Goal: Information Seeking & Learning: Learn about a topic

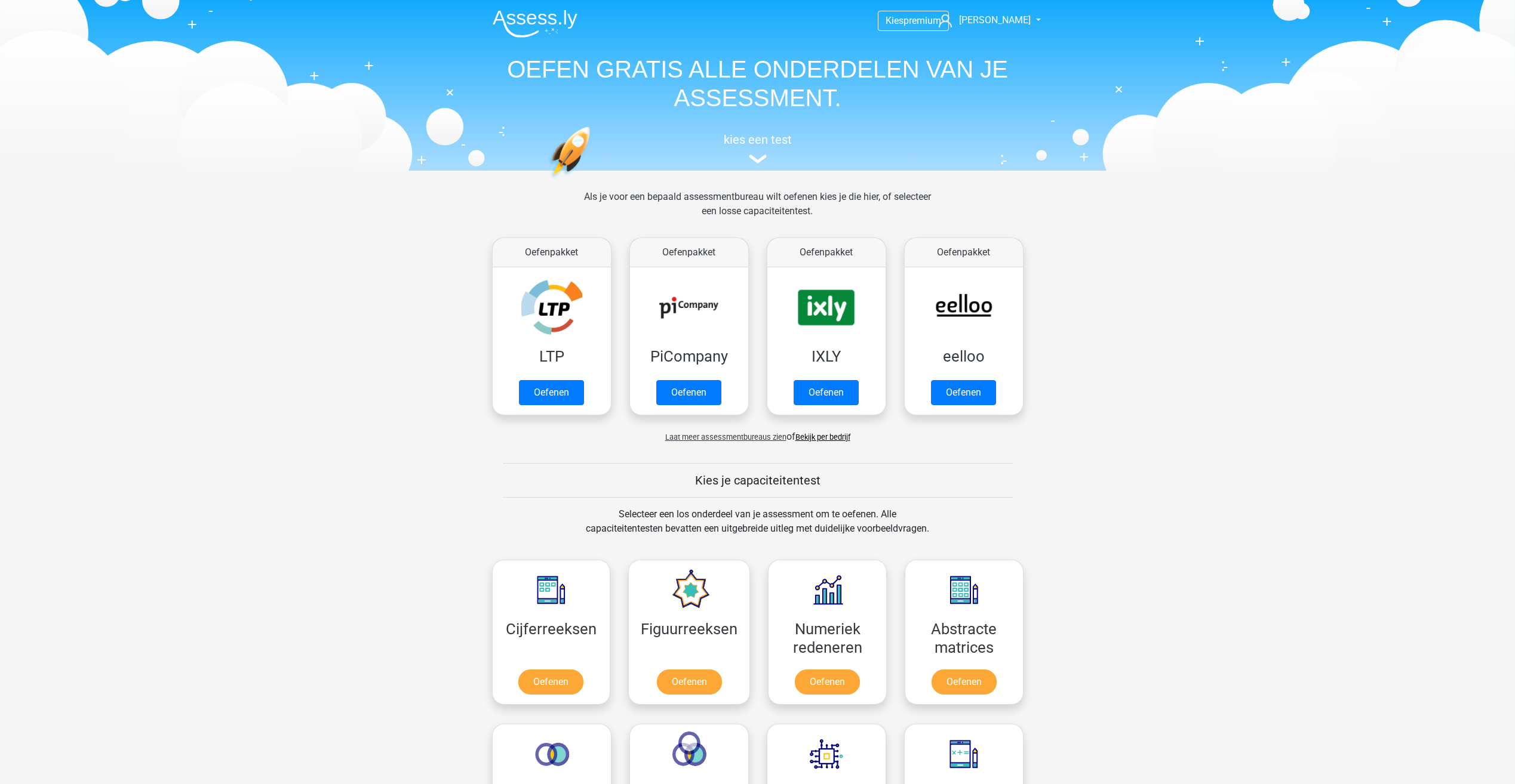
scroll to position [507, 0]
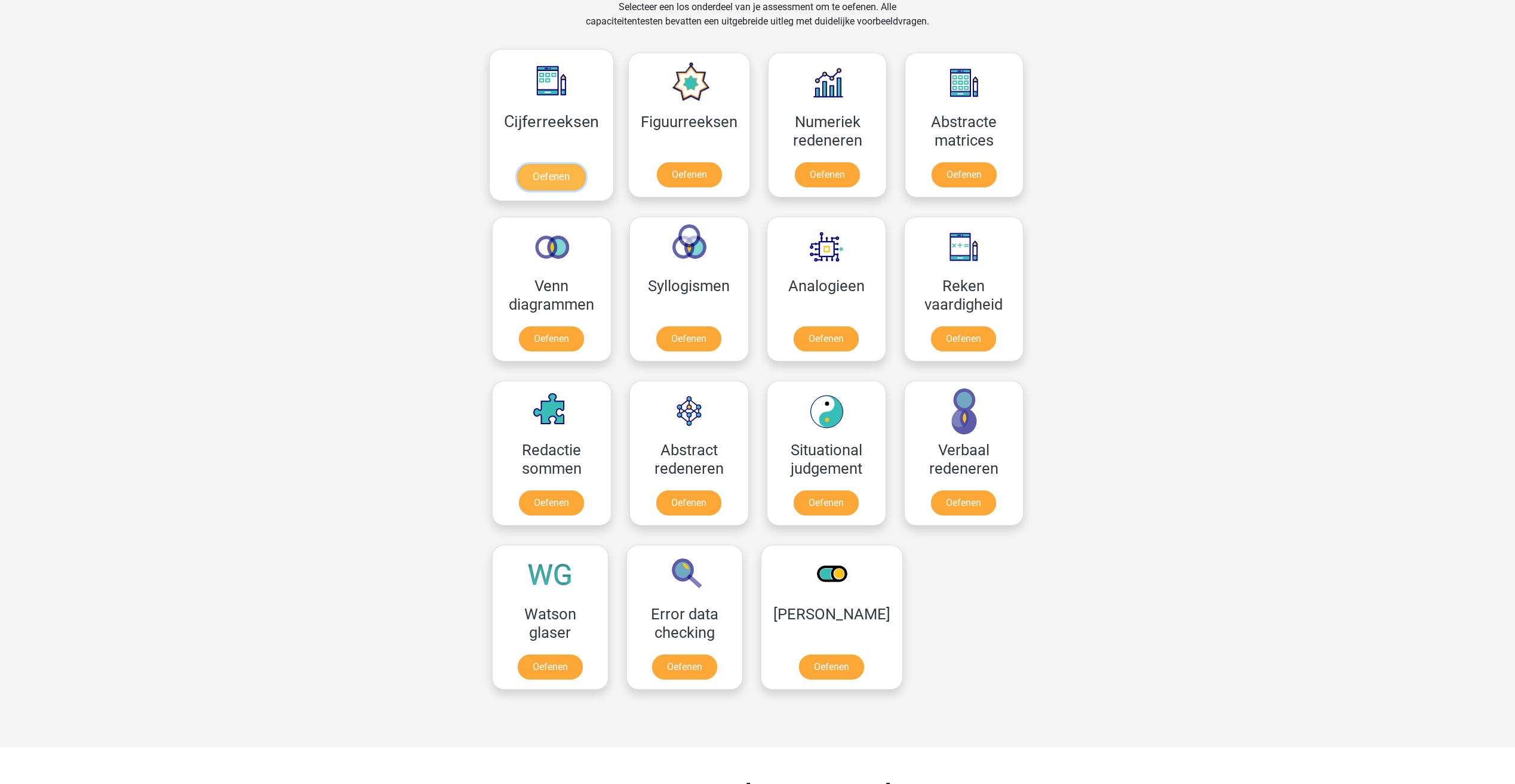
click at [540, 174] on link "Oefenen" at bounding box center [551, 177] width 68 height 27
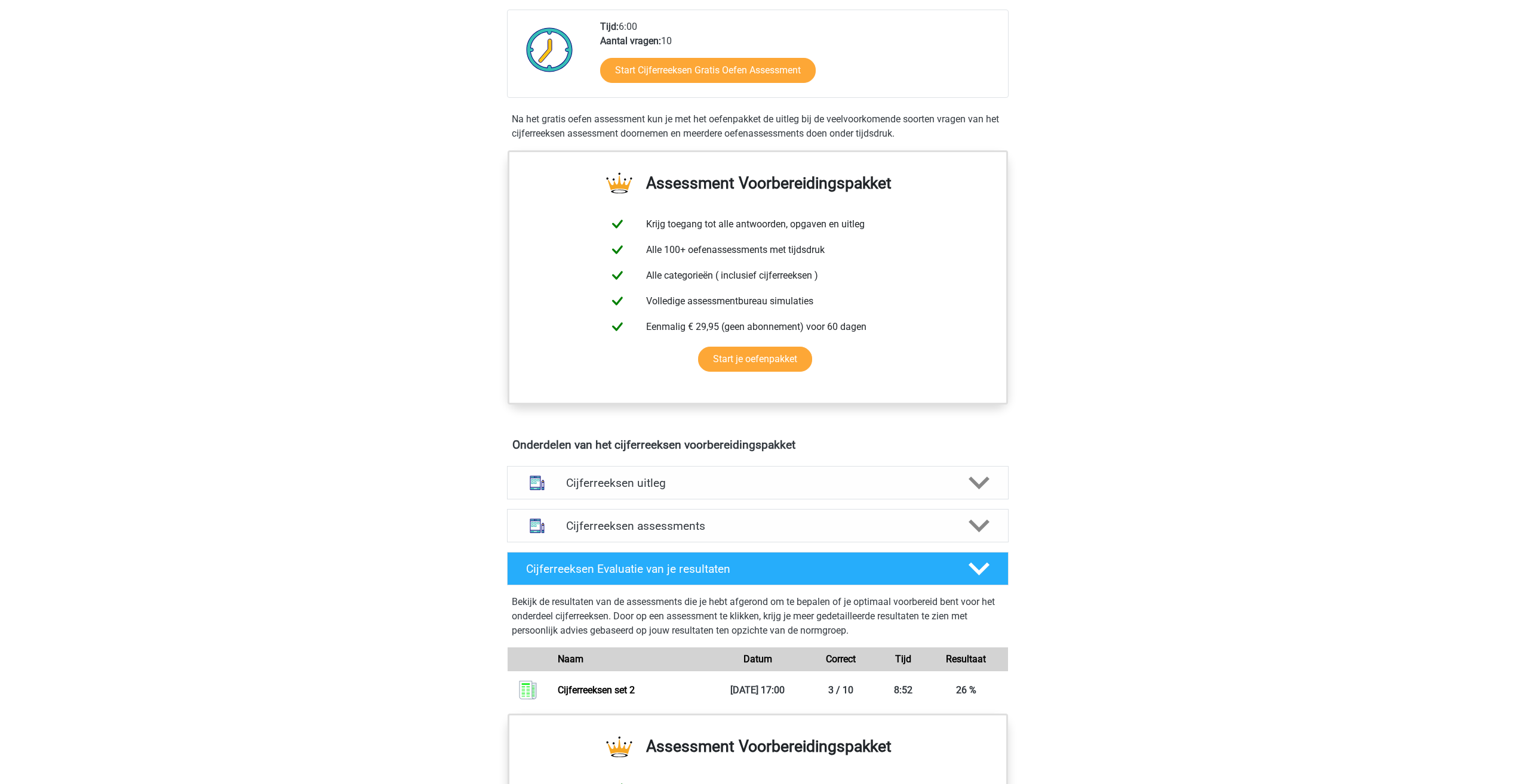
scroll to position [298, 0]
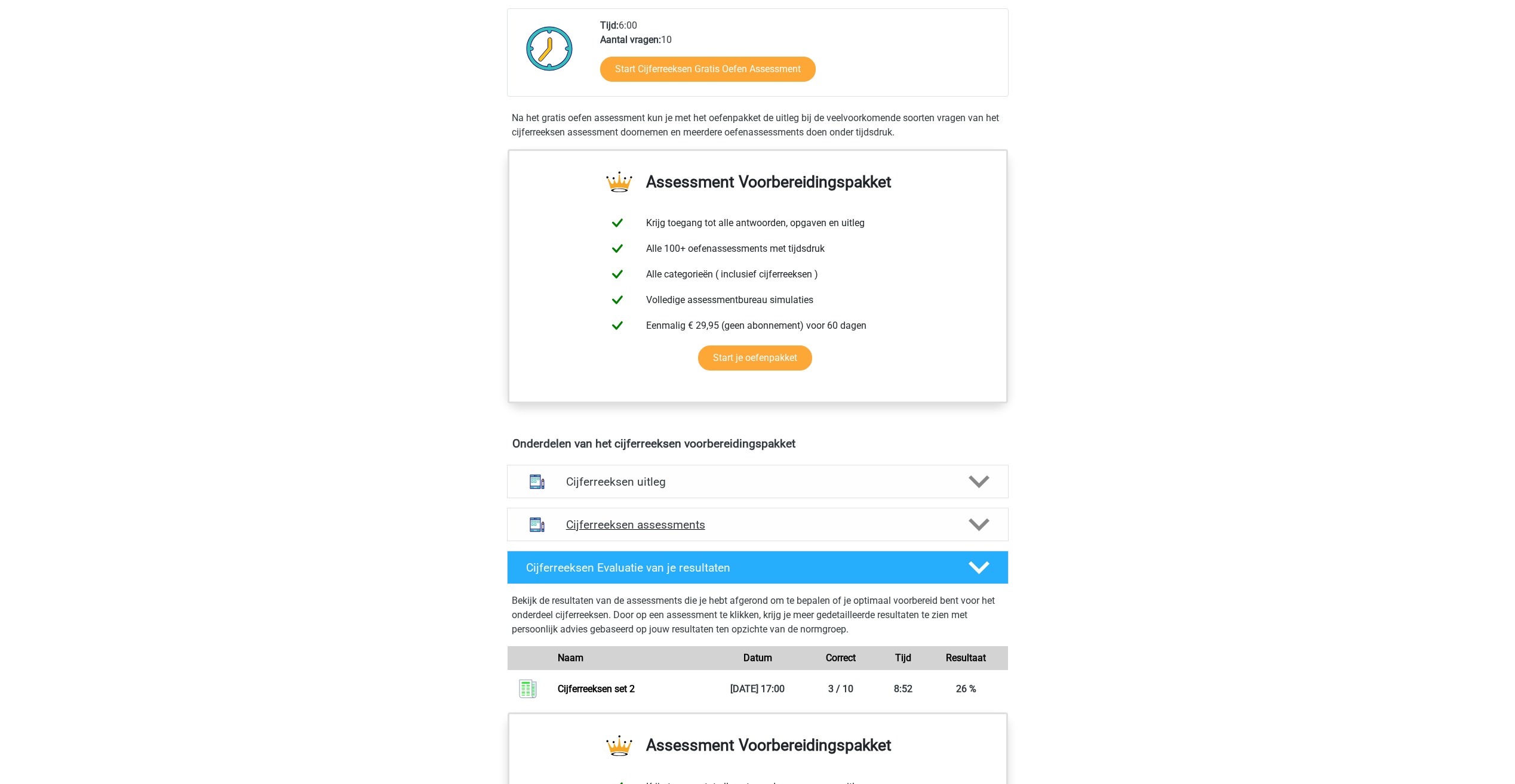
click at [604, 532] on h4 "Cijferreeksen assessments" at bounding box center [757, 525] width 384 height 14
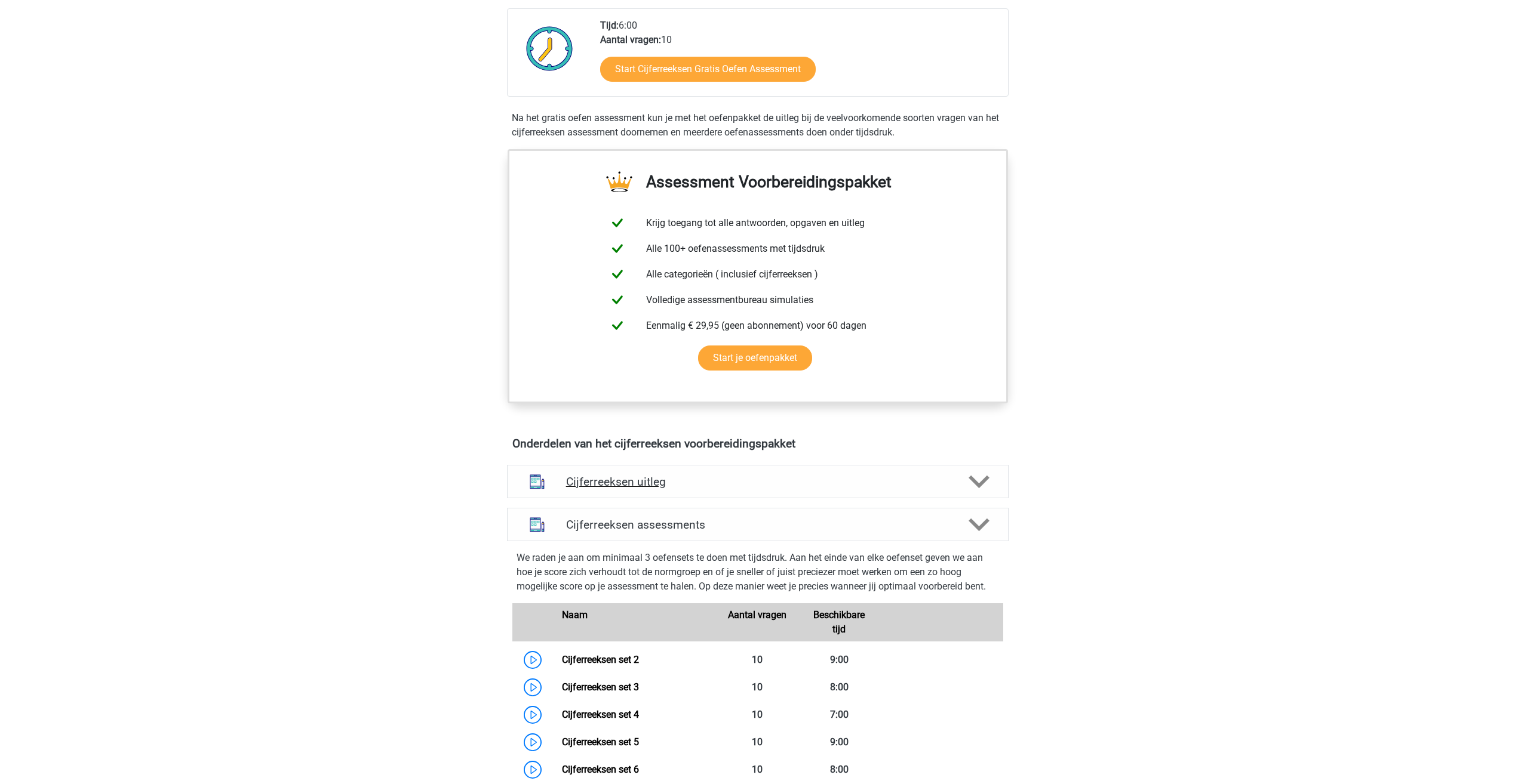
click at [581, 489] on h4 "Cijferreeksen uitleg" at bounding box center [757, 482] width 384 height 14
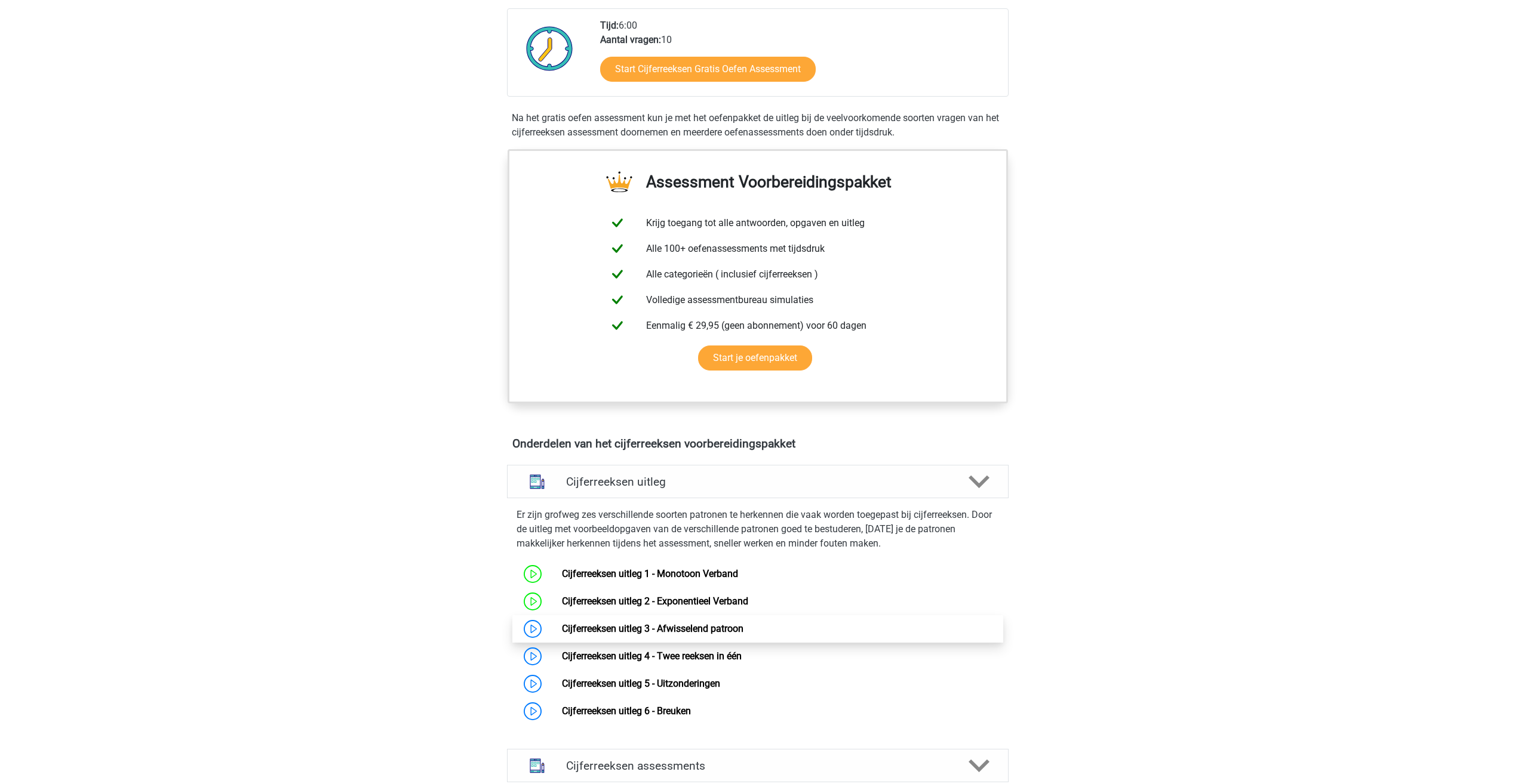
click at [590, 635] on link "Cijferreeksen uitleg 3 - Afwisselend patroon" at bounding box center [652, 629] width 181 height 11
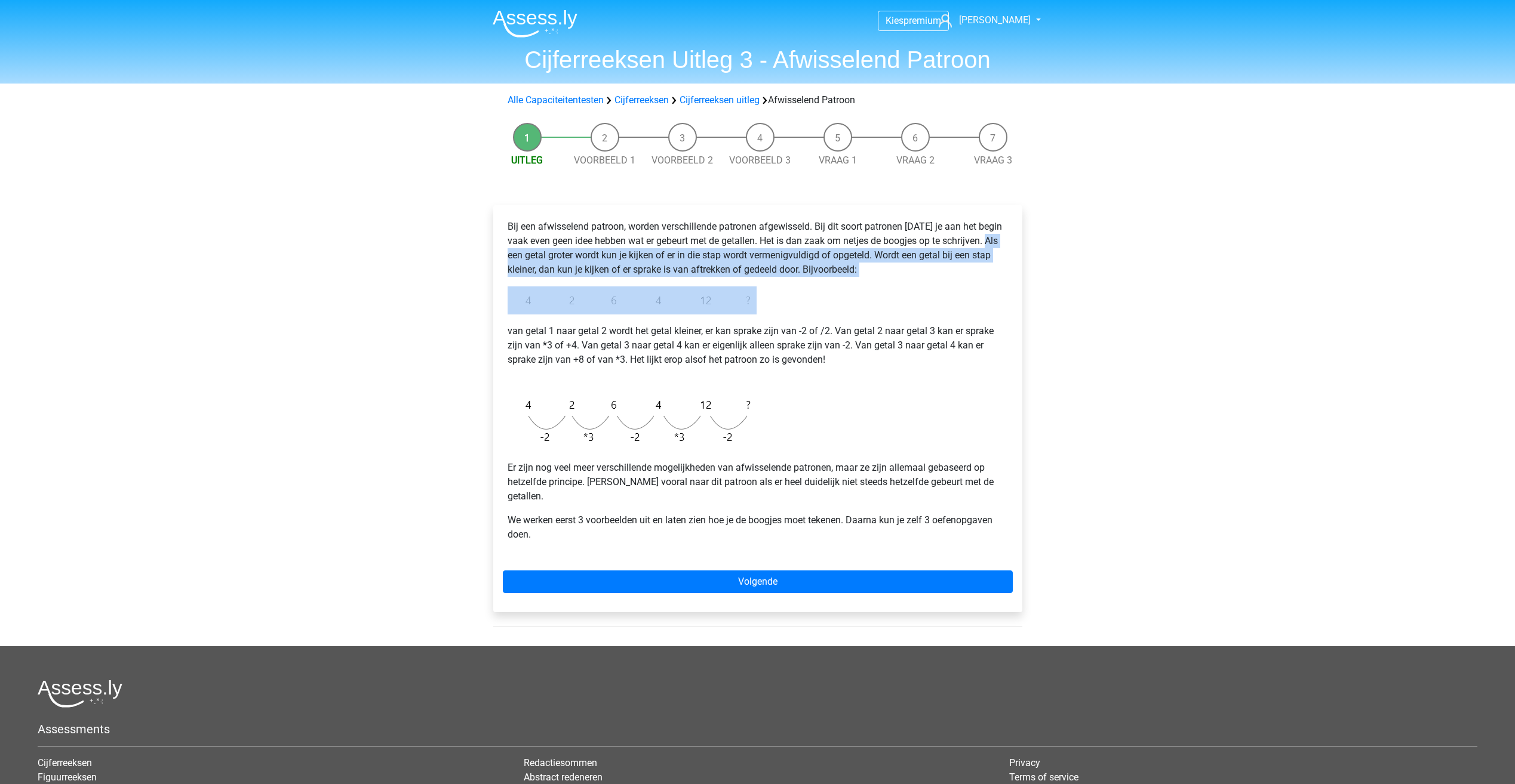
drag, startPoint x: 1221, startPoint y: 296, endPoint x: 1253, endPoint y: 220, distance: 82.5
click at [1252, 221] on div "Kies premium Rowan Rowandol612@gmail.com" at bounding box center [757, 480] width 1515 height 961
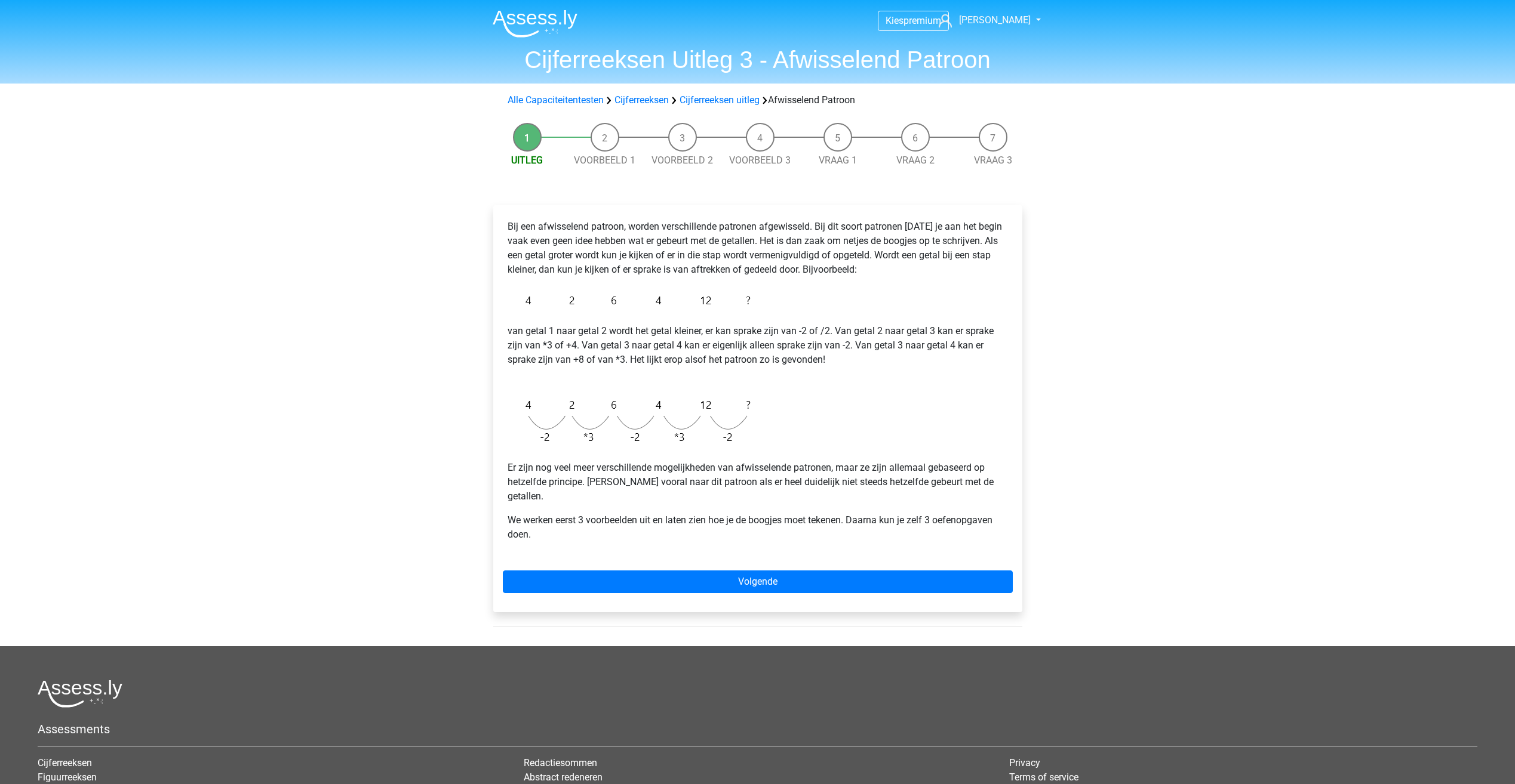
click at [777, 380] on p "van getal 1 naar getal 2 wordt het getal kleiner, er kan sprake zijn van -2 of …" at bounding box center [757, 353] width 501 height 57
click at [654, 571] on link "Volgende" at bounding box center [757, 582] width 510 height 23
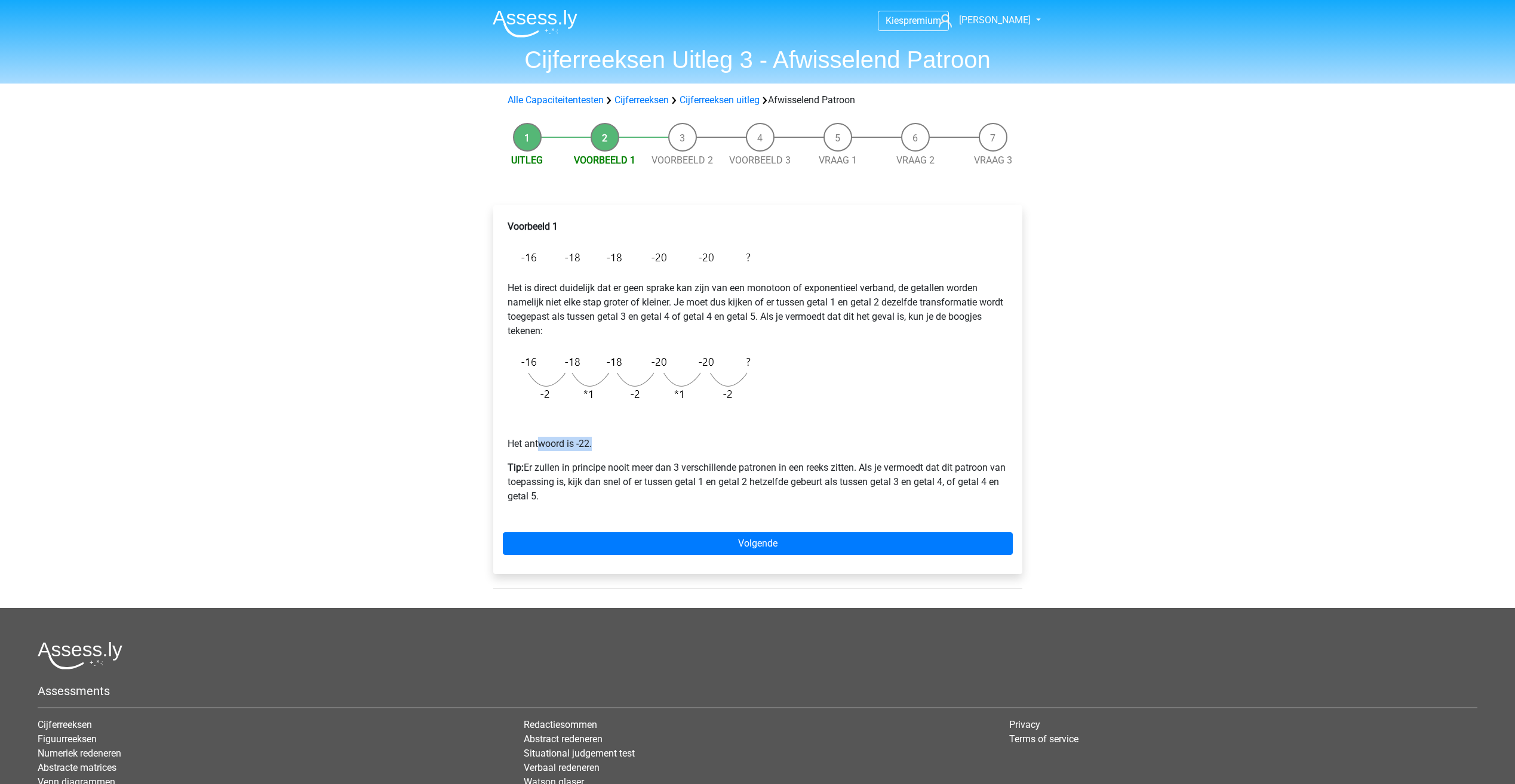
drag, startPoint x: 554, startPoint y: 443, endPoint x: 594, endPoint y: 441, distance: 40.0
click at [594, 441] on p "Het antwoord is -22." at bounding box center [757, 429] width 501 height 43
drag, startPoint x: 594, startPoint y: 441, endPoint x: 618, endPoint y: 444, distance: 24.2
click at [618, 444] on p "Het antwoord is -22." at bounding box center [757, 429] width 501 height 43
drag, startPoint x: 526, startPoint y: 469, endPoint x: 862, endPoint y: 472, distance: 336.0
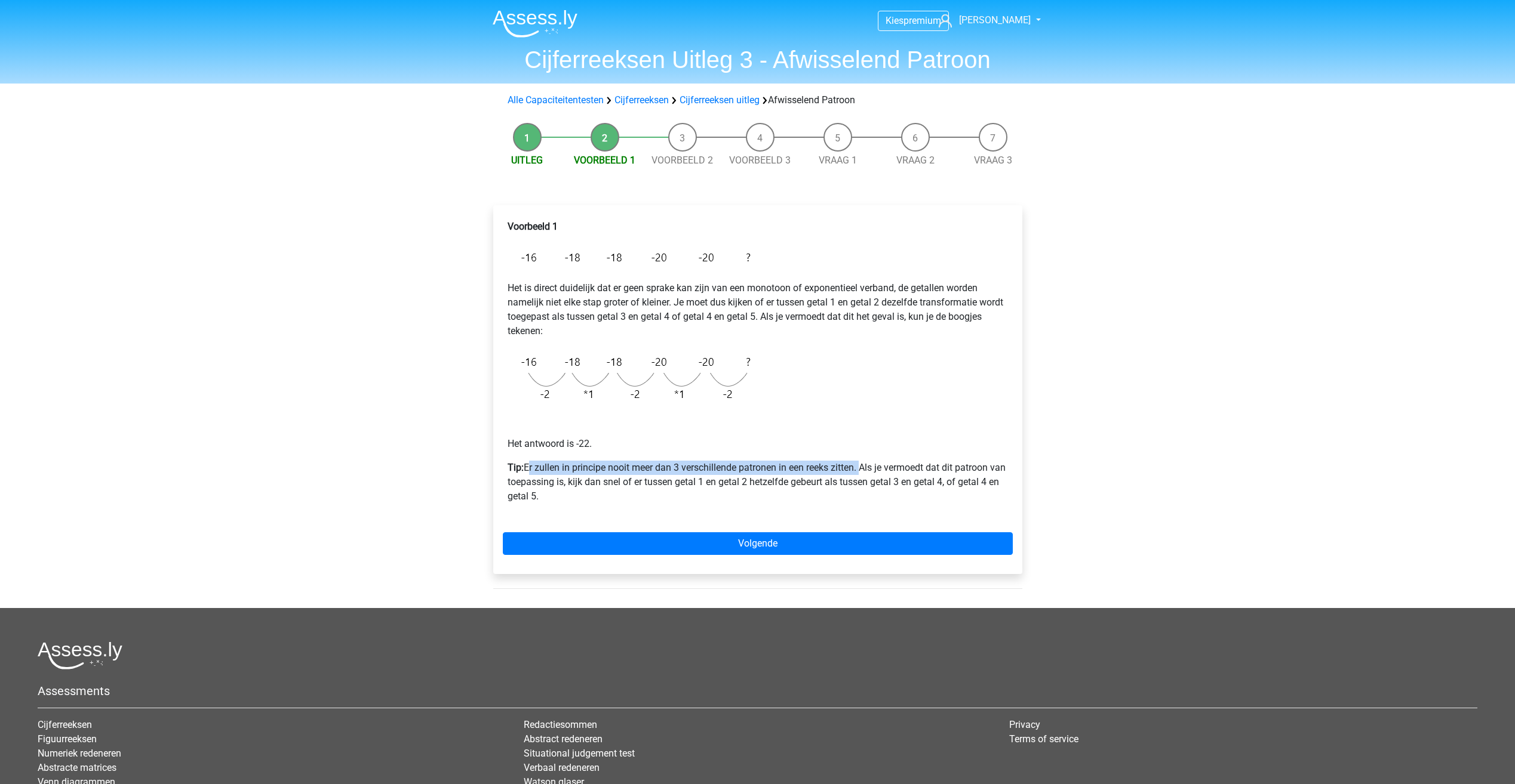
click at [862, 472] on p "Tip: Er zullen in principe nooit meer dan 3 verschillende patronen in een reeks…" at bounding box center [757, 482] width 501 height 43
drag, startPoint x: 862, startPoint y: 472, endPoint x: 874, endPoint y: 504, distance: 34.2
click at [869, 505] on div "Voorbeeld 1 Het is direct duidelijk dat er geen sprake kan zijn van een monotoo…" at bounding box center [757, 366] width 510 height 303
drag, startPoint x: 871, startPoint y: 469, endPoint x: 996, endPoint y: 466, distance: 125.0
click at [996, 466] on p "Tip: Er zullen in principe nooit meer dan 3 verschillende patronen in een reeks…" at bounding box center [757, 482] width 501 height 43
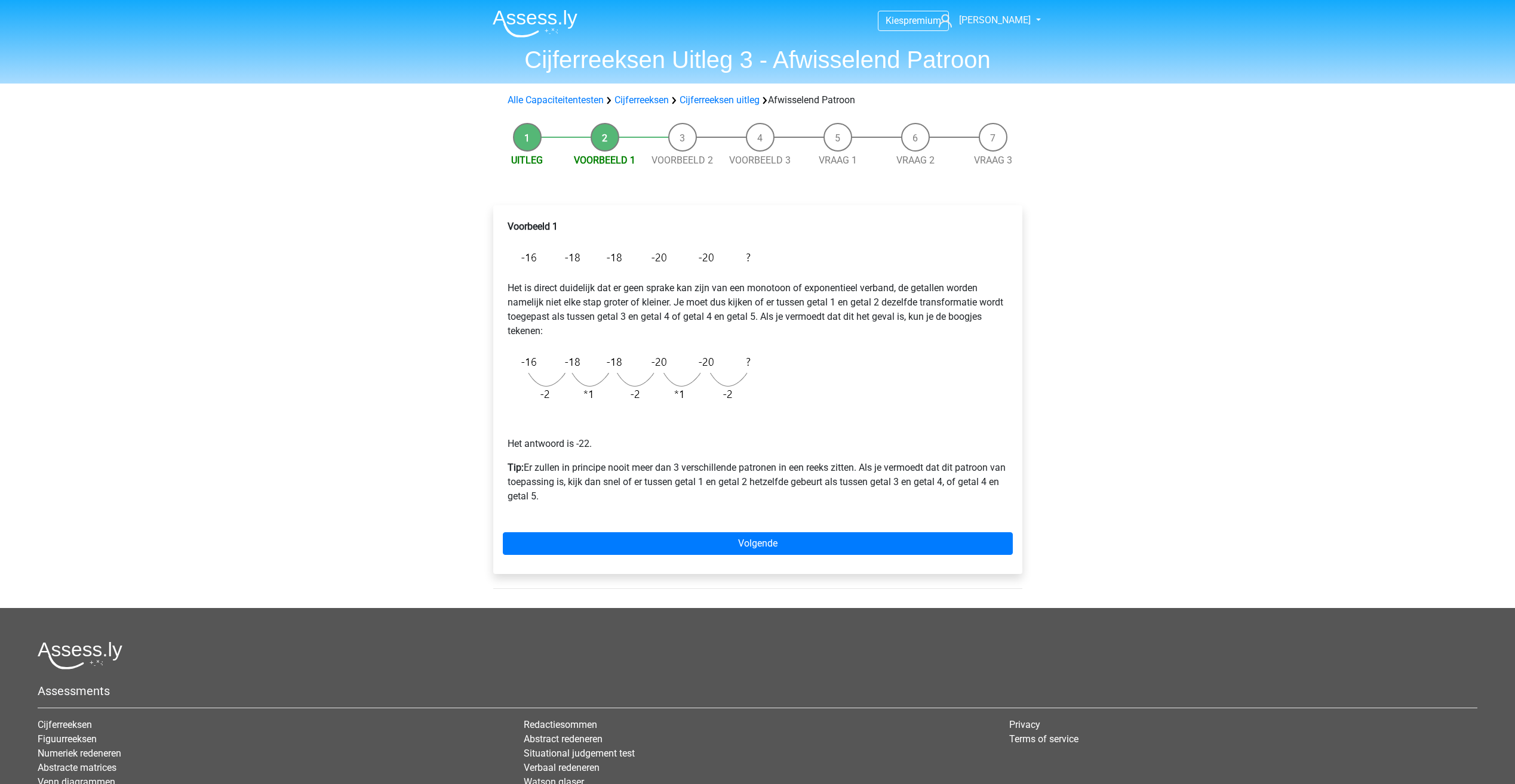
drag, startPoint x: 996, startPoint y: 466, endPoint x: 488, endPoint y: 503, distance: 509.3
click at [488, 503] on div "Voorbeeld 1 Het is direct duidelijk dat er geen sprake kan zijn van een monotoo…" at bounding box center [758, 395] width 548 height 427
drag, startPoint x: 511, startPoint y: 482, endPoint x: 580, endPoint y: 478, distance: 69.1
click at [580, 478] on p "Tip: Er zullen in principe nooit meer dan 3 verschillende patronen in een reeks…" at bounding box center [757, 482] width 501 height 43
drag, startPoint x: 580, startPoint y: 478, endPoint x: 592, endPoint y: 490, distance: 17.0
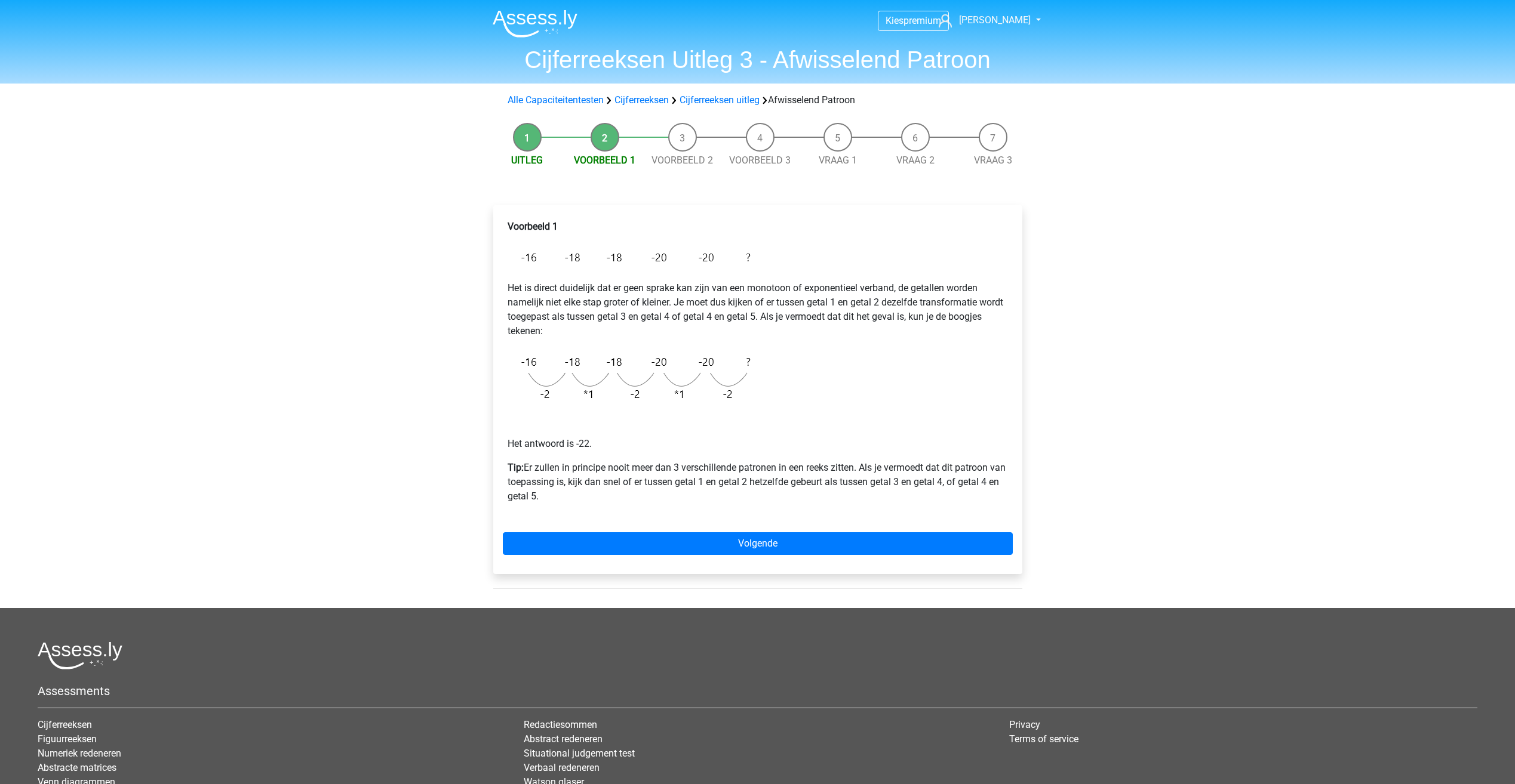
click at [592, 490] on p "Tip: Er zullen in principe nooit meer dan 3 verschillende patronen in een reeks…" at bounding box center [757, 482] width 501 height 43
drag, startPoint x: 595, startPoint y: 478, endPoint x: 772, endPoint y: 484, distance: 177.1
click at [772, 484] on p "Tip: Er zullen in principe nooit meer dan 3 verschillende patronen in een reeks…" at bounding box center [757, 482] width 501 height 43
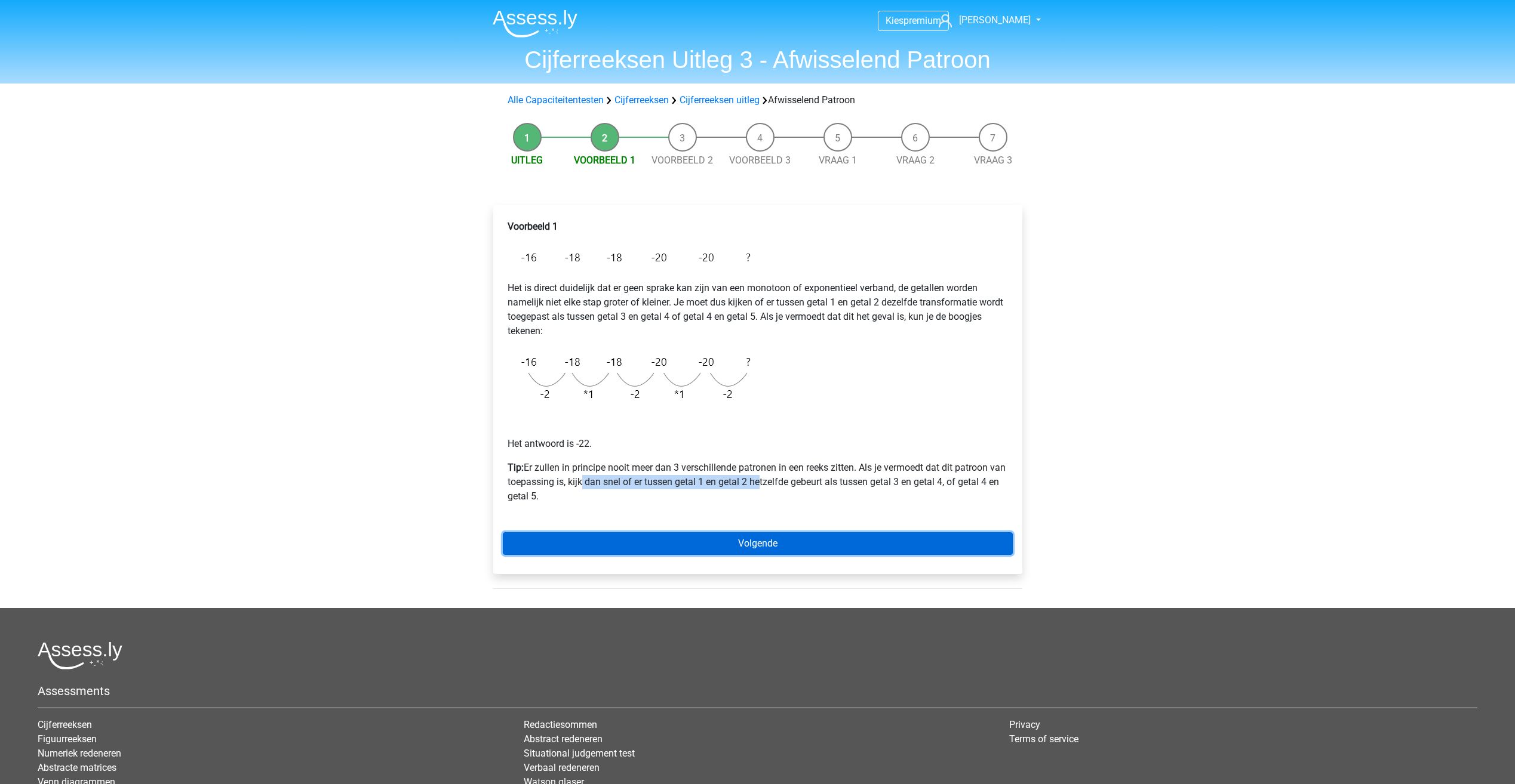
drag, startPoint x: 772, startPoint y: 484, endPoint x: 757, endPoint y: 541, distance: 58.9
click at [757, 541] on link "Volgende" at bounding box center [757, 543] width 510 height 23
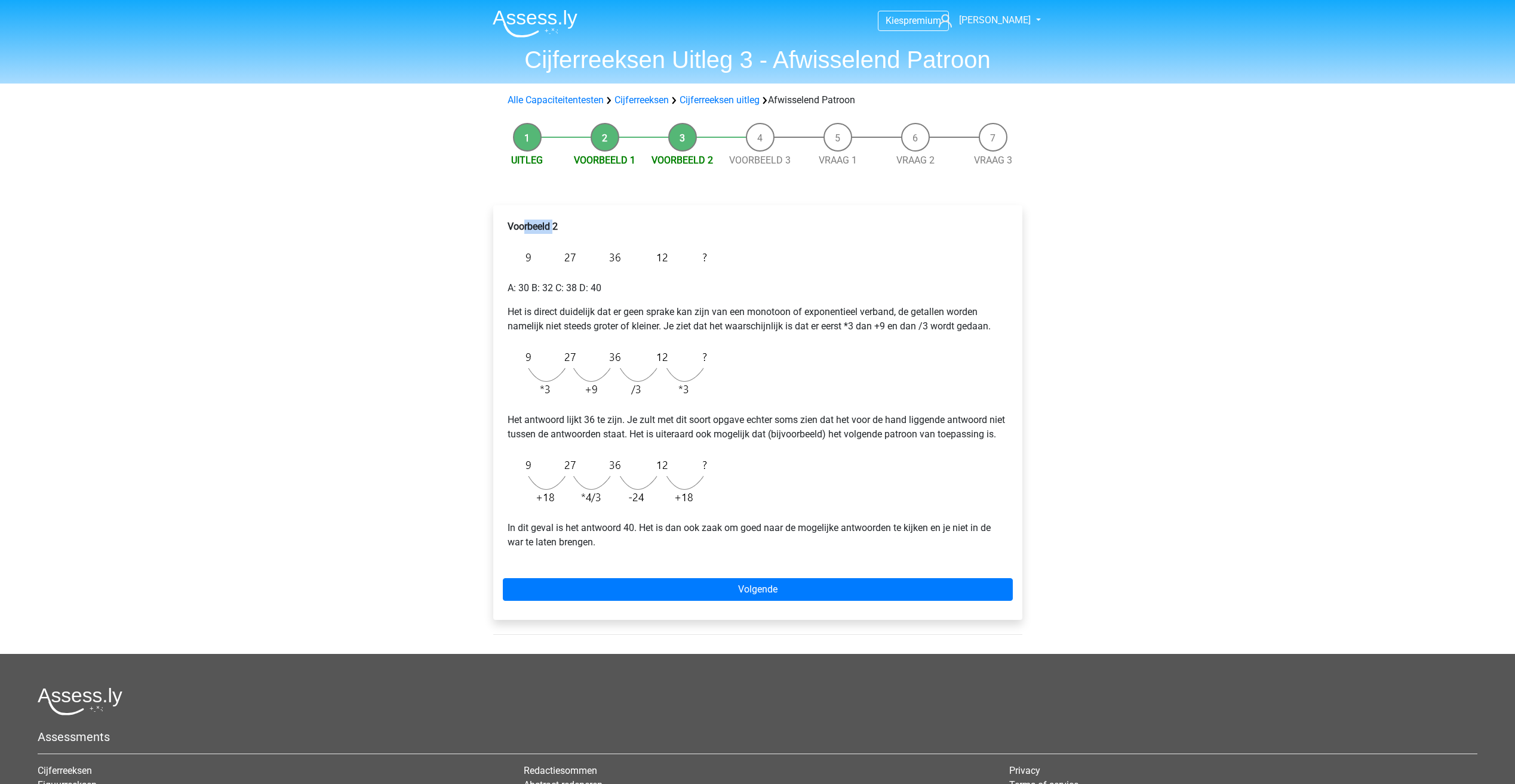
drag, startPoint x: 536, startPoint y: 229, endPoint x: 552, endPoint y: 229, distance: 16.0
click at [552, 229] on b "Voorbeeld 2" at bounding box center [532, 226] width 50 height 11
drag, startPoint x: 552, startPoint y: 229, endPoint x: 575, endPoint y: 227, distance: 23.1
click at [570, 229] on p "Voorbeeld 2" at bounding box center [757, 227] width 501 height 15
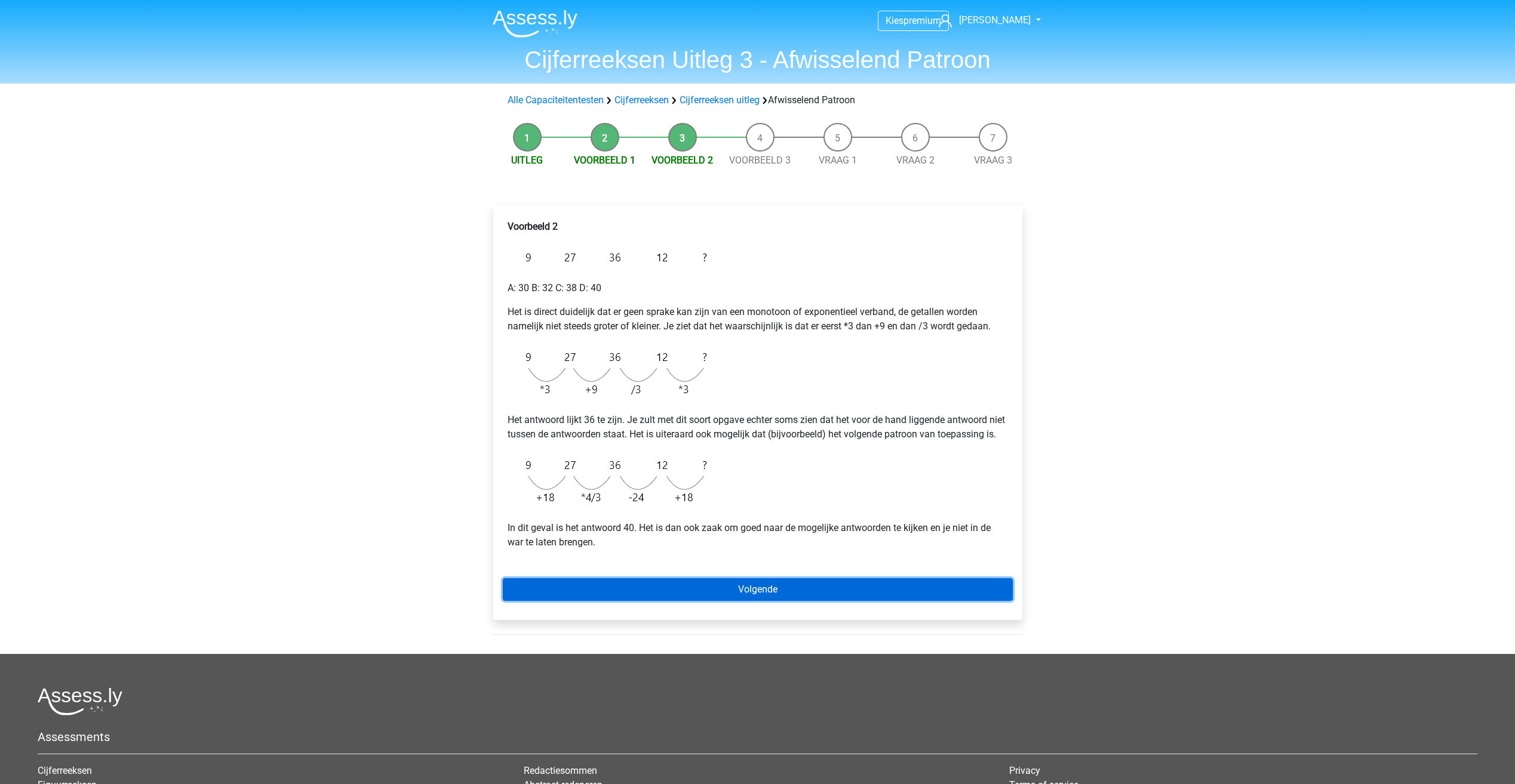
click at [626, 601] on link "Volgende" at bounding box center [757, 589] width 510 height 23
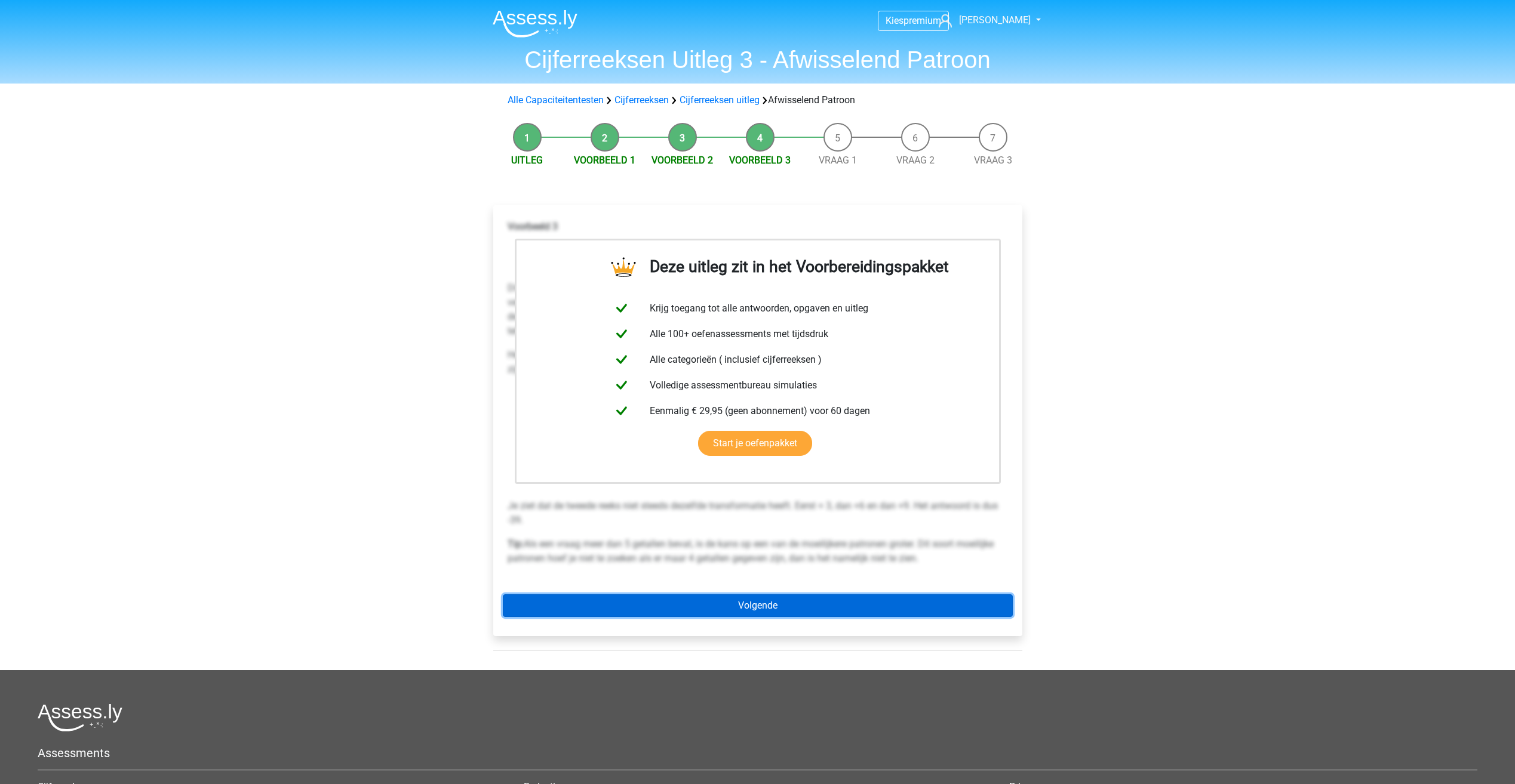
click at [801, 607] on link "Volgende" at bounding box center [757, 606] width 510 height 23
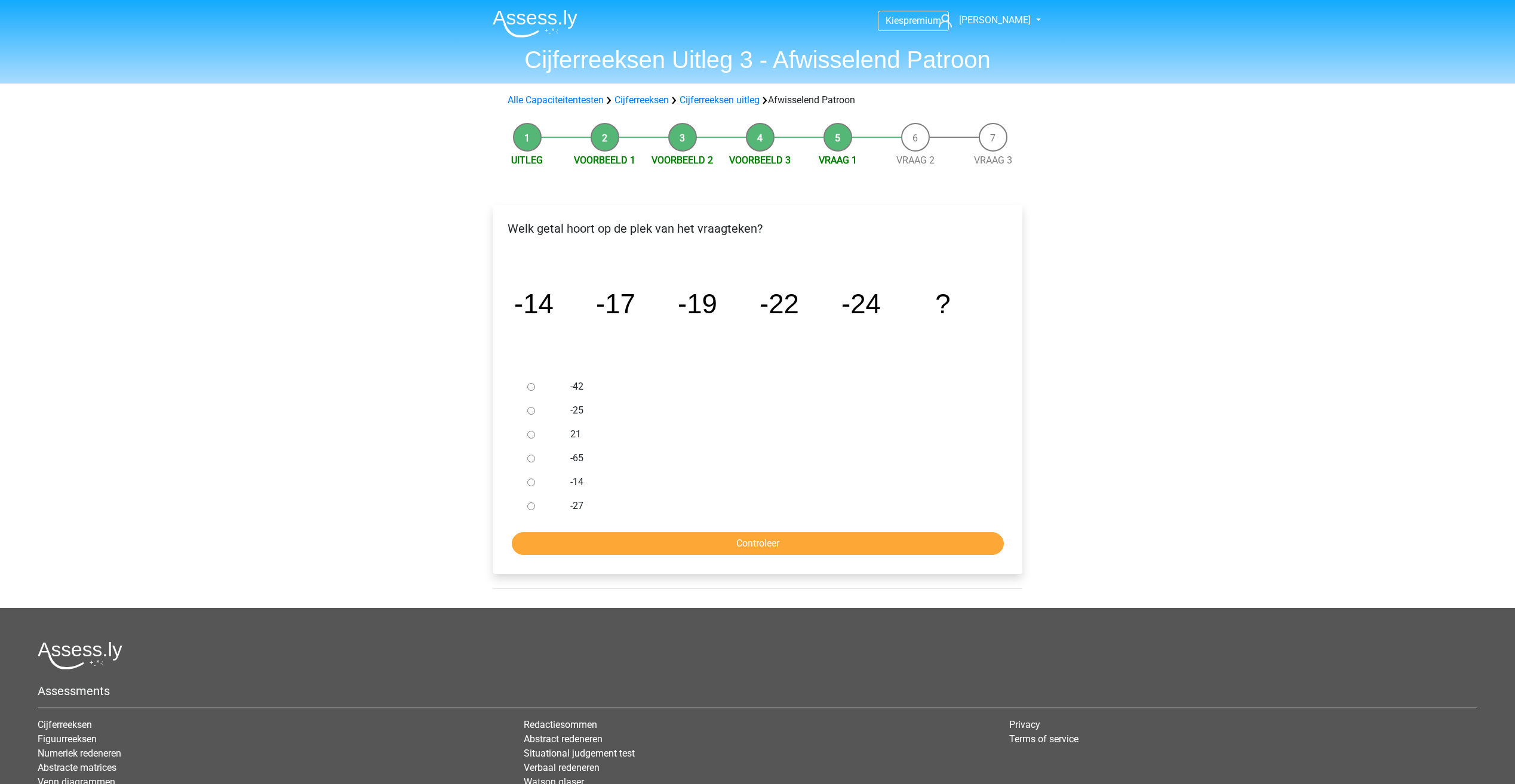
click at [575, 510] on label "-27" at bounding box center [777, 506] width 413 height 15
click at [535, 510] on input "-27" at bounding box center [531, 506] width 8 height 8
radio input "true"
click at [713, 538] on input "Controleer" at bounding box center [758, 543] width 492 height 23
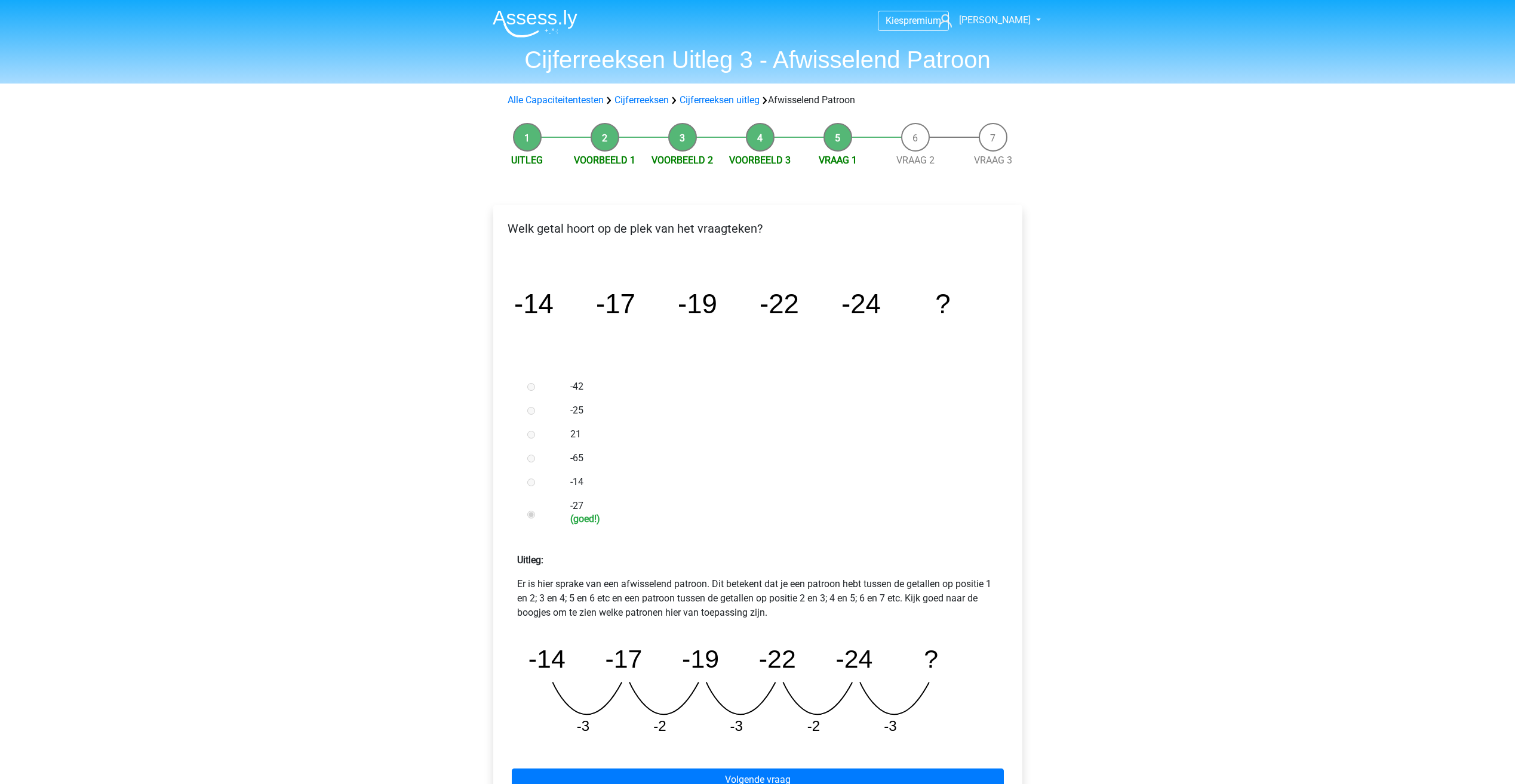
scroll to position [298, 0]
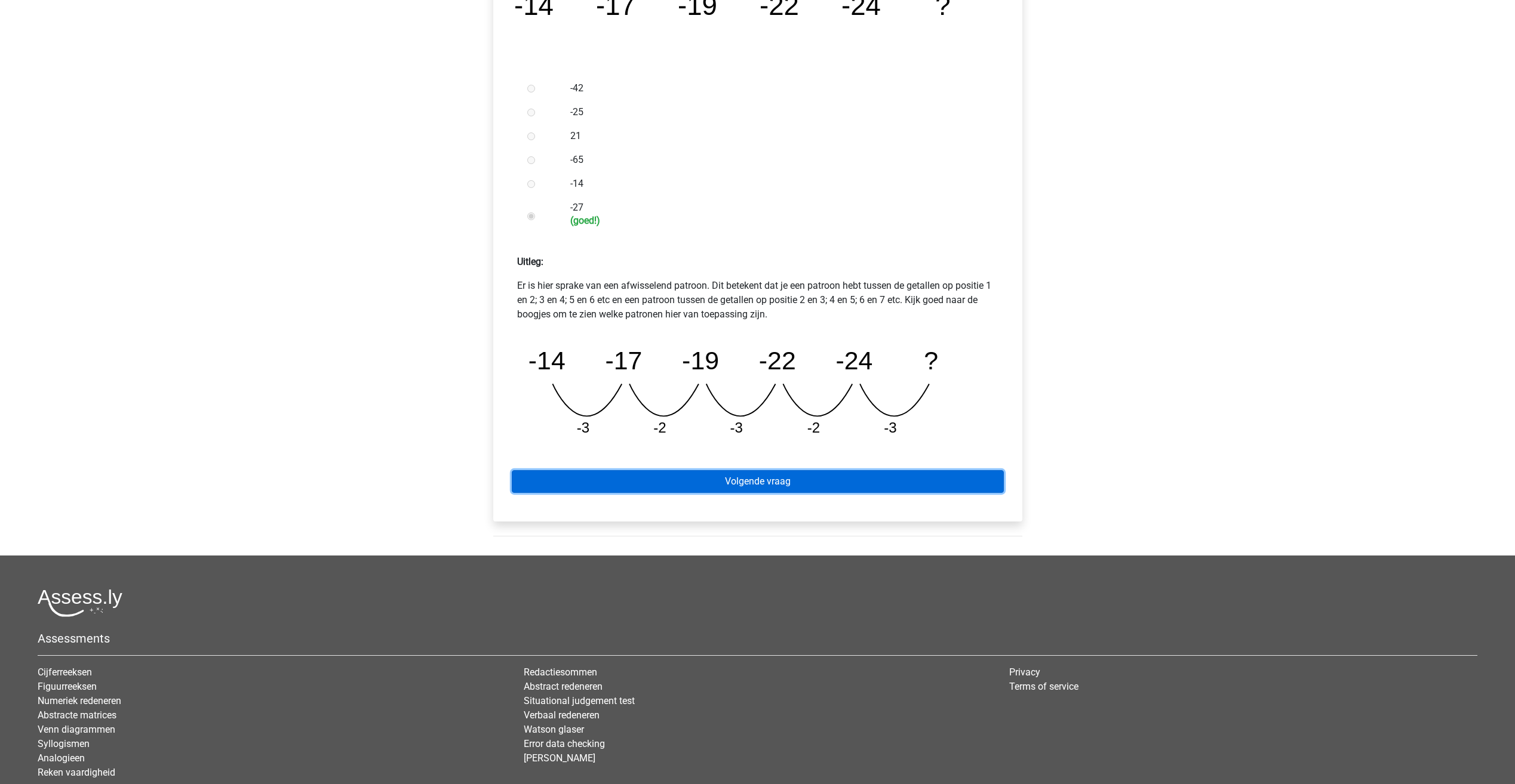
click at [771, 489] on link "Volgende vraag" at bounding box center [758, 482] width 492 height 23
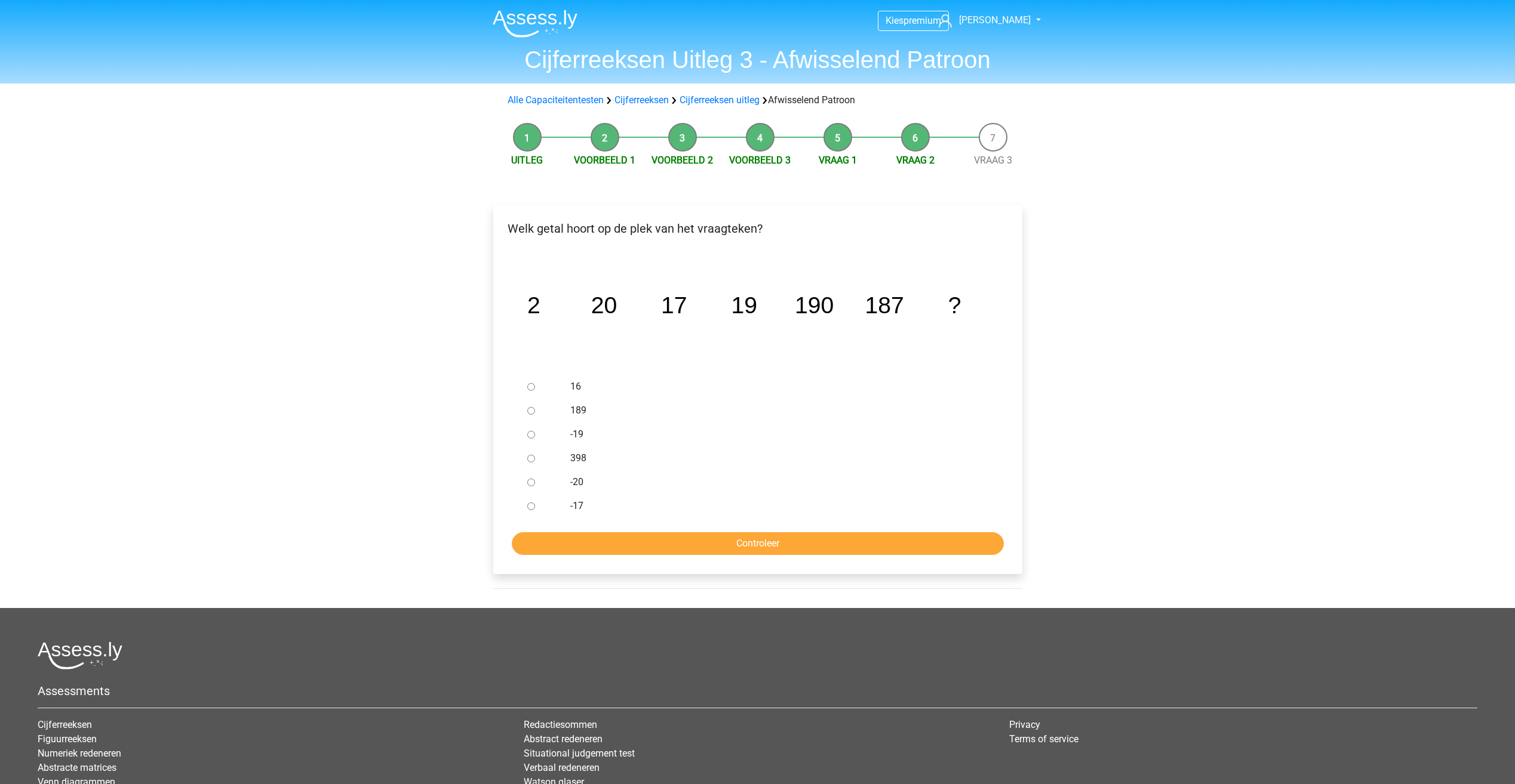
click at [578, 454] on label "398" at bounding box center [777, 458] width 413 height 15
click at [535, 454] on input "398" at bounding box center [531, 458] width 8 height 8
radio input "true"
click at [723, 541] on input "Controleer" at bounding box center [758, 543] width 492 height 23
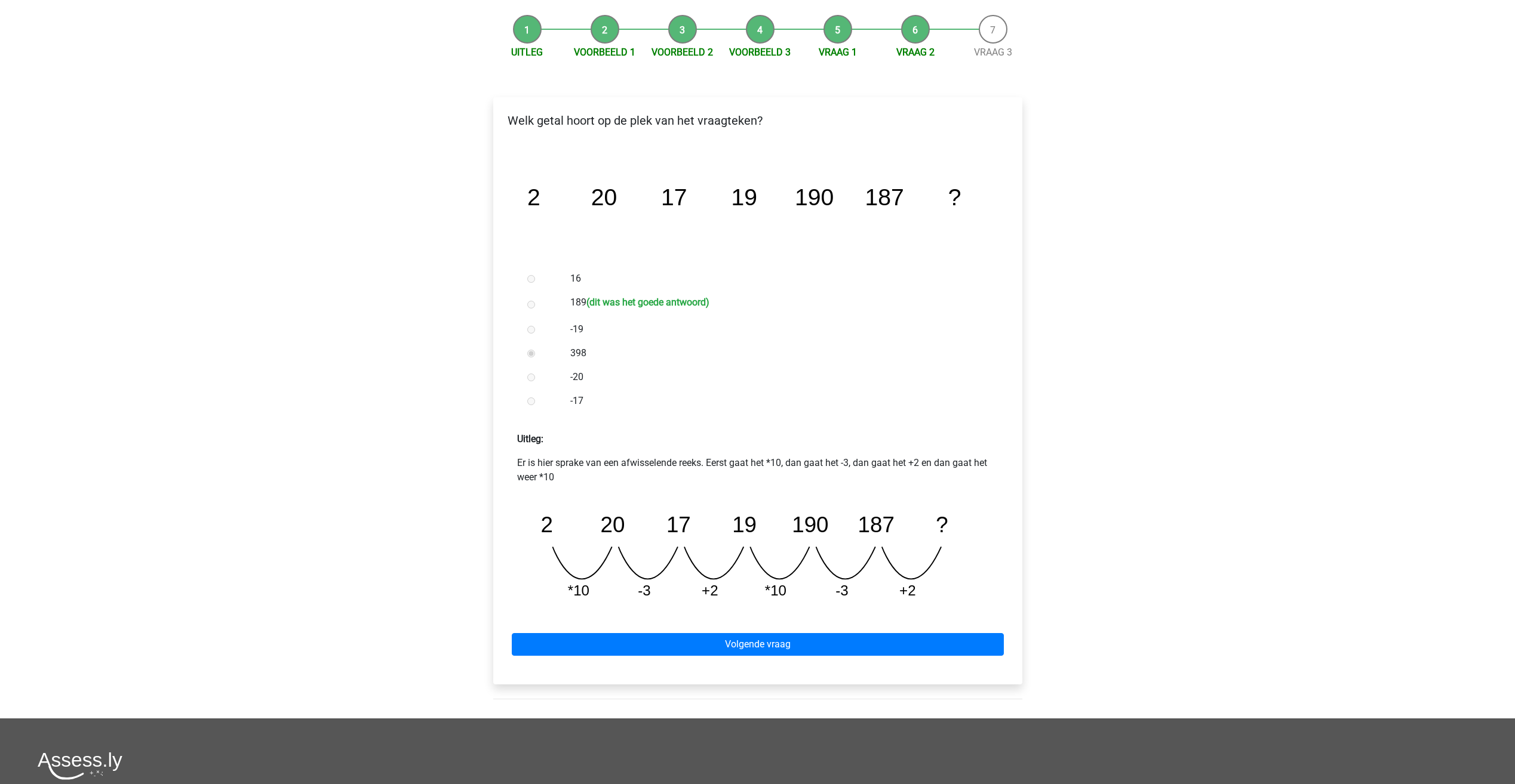
scroll to position [120, 0]
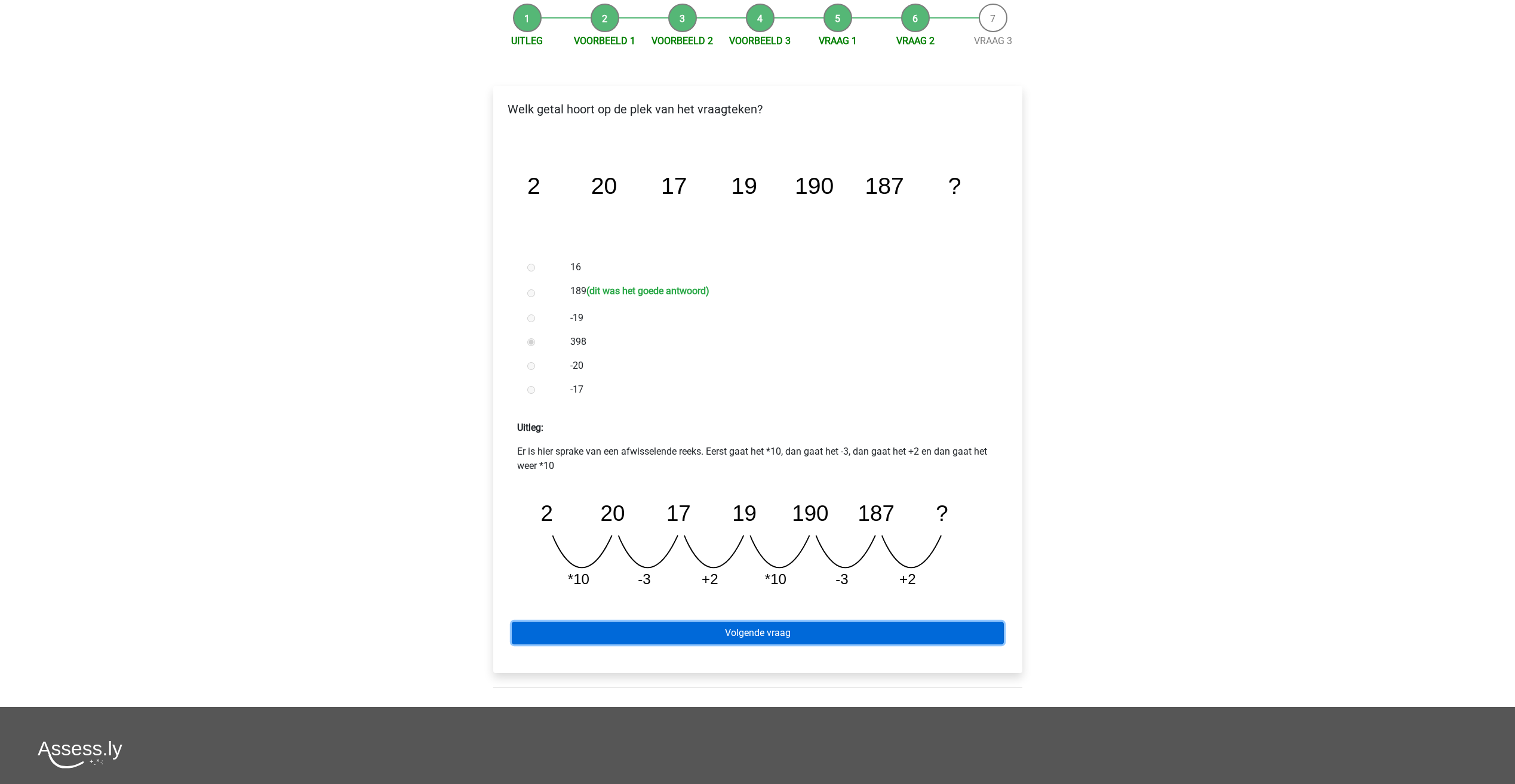
click at [842, 636] on link "Volgende vraag" at bounding box center [758, 633] width 492 height 23
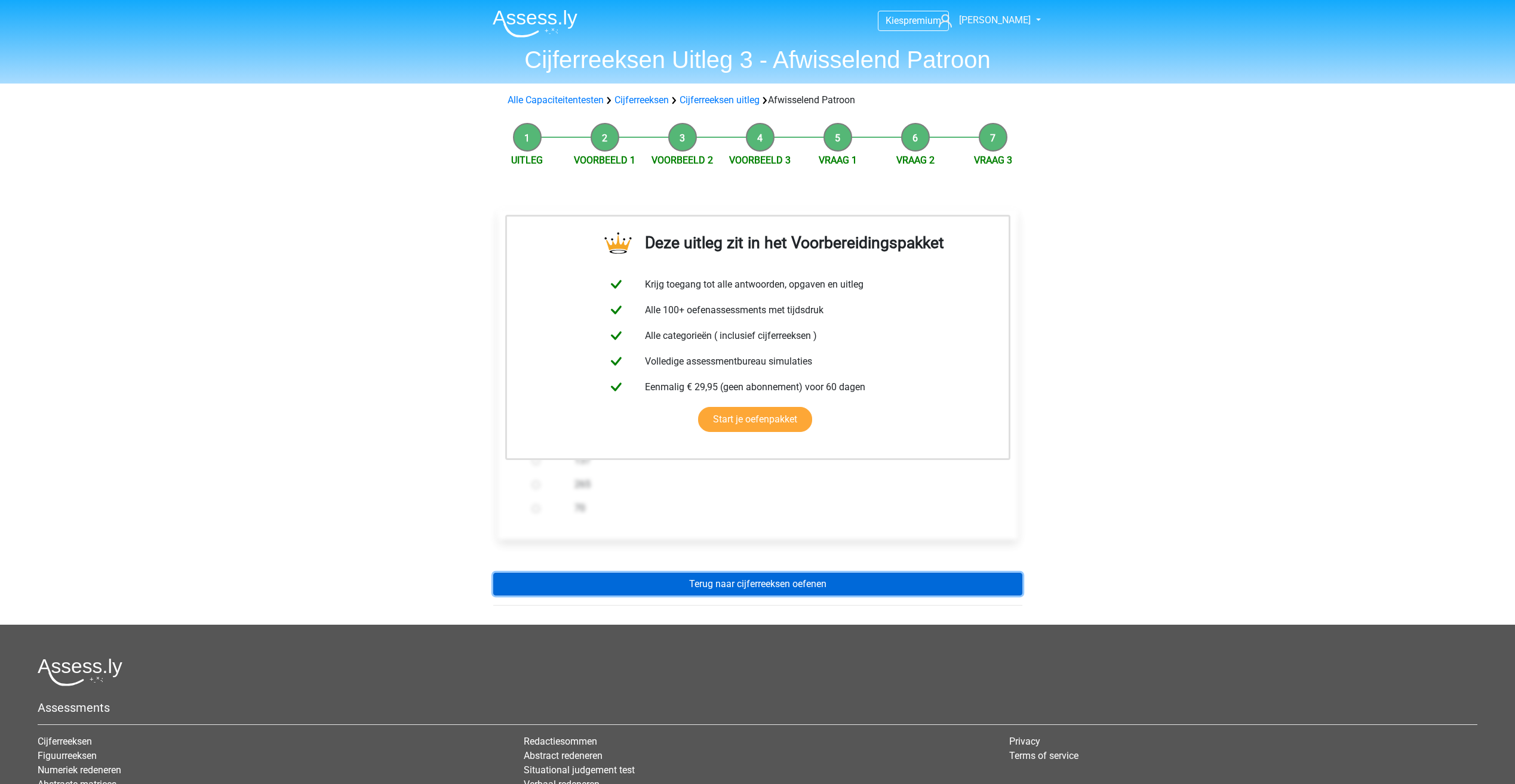
click at [783, 591] on link "Terug naar cijferreeksen oefenen" at bounding box center [758, 584] width 529 height 23
